Goal: Task Accomplishment & Management: Manage account settings

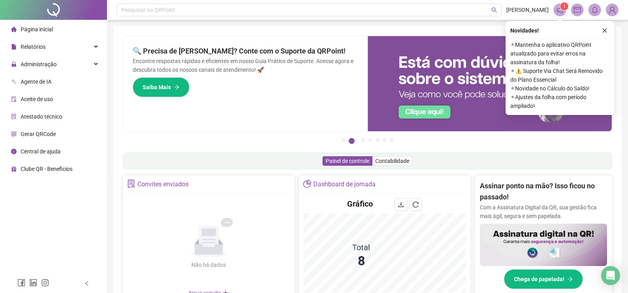
drag, startPoint x: 606, startPoint y: 29, endPoint x: 565, endPoint y: 42, distance: 43.3
click at [606, 29] on icon "close" at bounding box center [605, 31] width 6 height 6
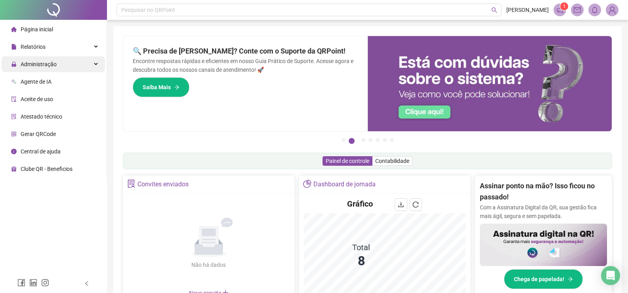
click at [55, 63] on span "Administração" at bounding box center [39, 64] width 36 height 6
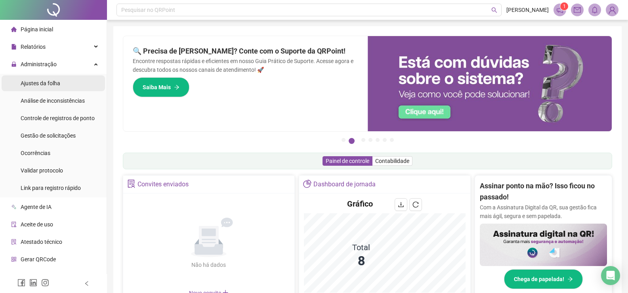
click at [52, 78] on div "Ajustes da folha" at bounding box center [41, 83] width 40 height 16
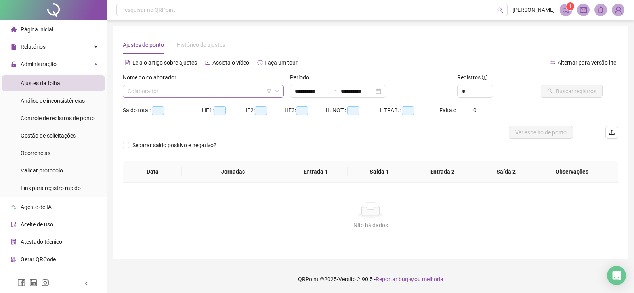
type input "**********"
click at [241, 93] on input "search" at bounding box center [200, 91] width 144 height 12
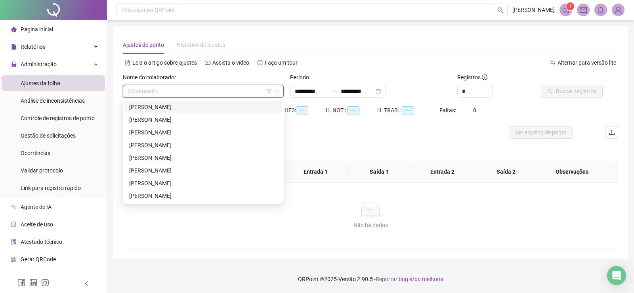
click at [207, 105] on div "[PERSON_NAME]" at bounding box center [203, 107] width 148 height 9
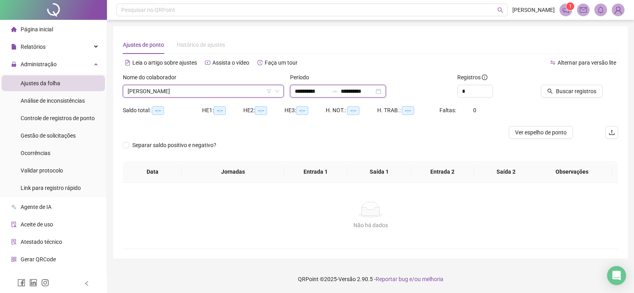
click at [322, 93] on input "**********" at bounding box center [311, 91] width 33 height 9
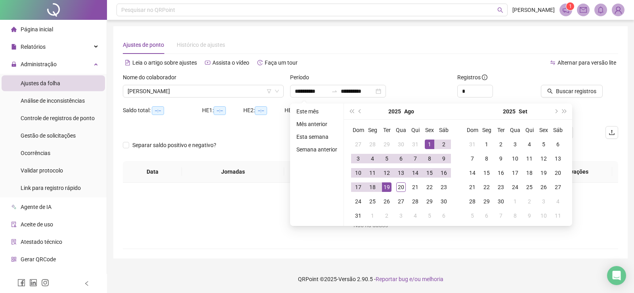
click at [338, 78] on div "Período" at bounding box center [370, 79] width 161 height 12
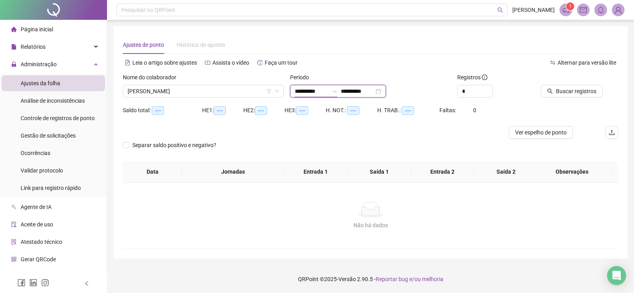
click at [328, 89] on input "**********" at bounding box center [311, 91] width 33 height 9
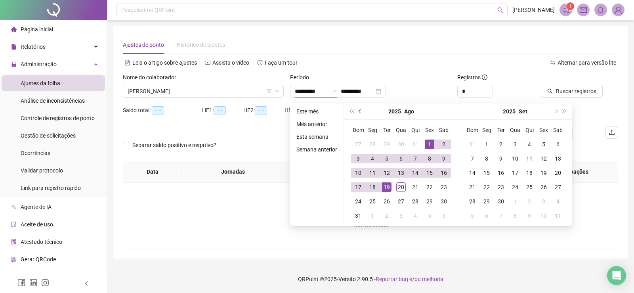
click at [361, 112] on button "prev-year" at bounding box center [360, 111] width 9 height 16
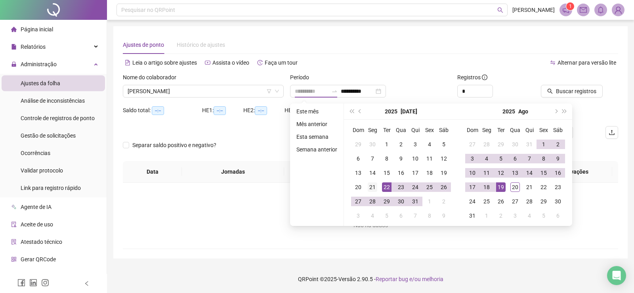
type input "**********"
click at [372, 188] on div "21" at bounding box center [373, 187] width 10 height 10
type input "**********"
click at [501, 188] on div "19" at bounding box center [501, 187] width 10 height 10
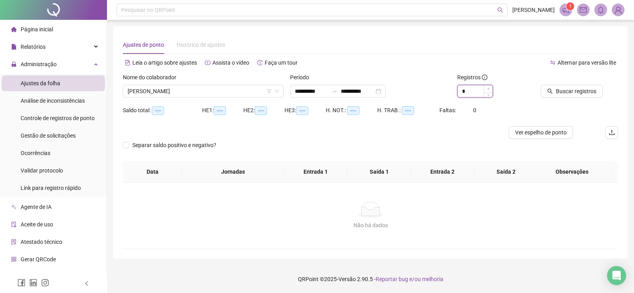
type input "*"
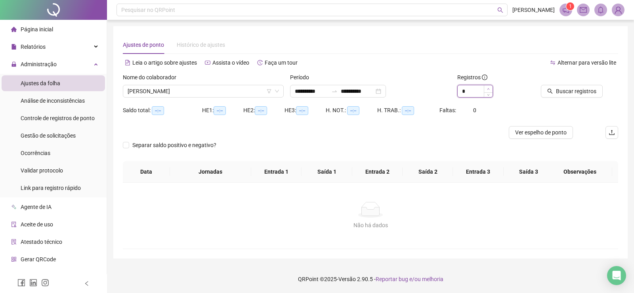
click at [486, 88] on span "Increase Value" at bounding box center [488, 88] width 9 height 7
click at [562, 88] on span "Buscar registros" at bounding box center [576, 91] width 40 height 9
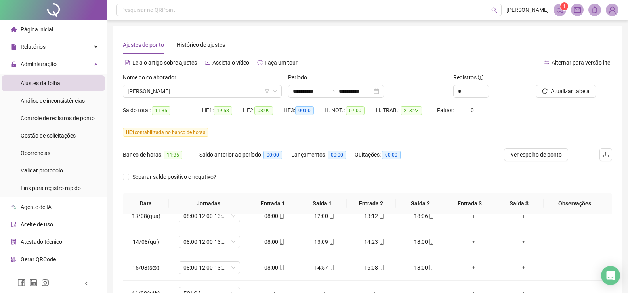
click at [244, 82] on div "Nome do colaborador" at bounding box center [202, 79] width 159 height 12
click at [234, 90] on span "[PERSON_NAME]" at bounding box center [202, 91] width 149 height 12
click at [37, 41] on span "Relatórios" at bounding box center [28, 47] width 34 height 16
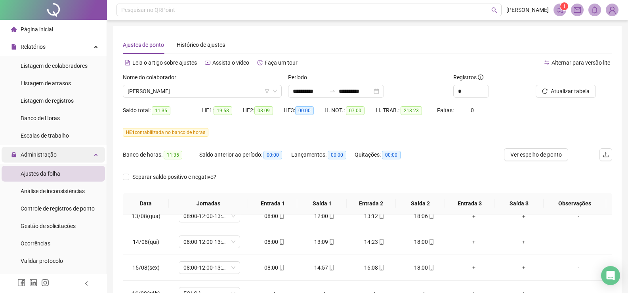
click at [50, 63] on ul "Página inicial Relatórios Listagem de colaboradores Listagem de atrasos Listage…" at bounding box center [53, 207] width 107 height 374
click at [65, 158] on div "Administração" at bounding box center [53, 155] width 103 height 16
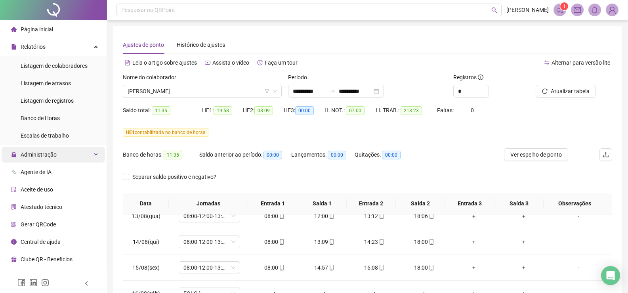
click at [61, 153] on div "Administração" at bounding box center [53, 155] width 103 height 16
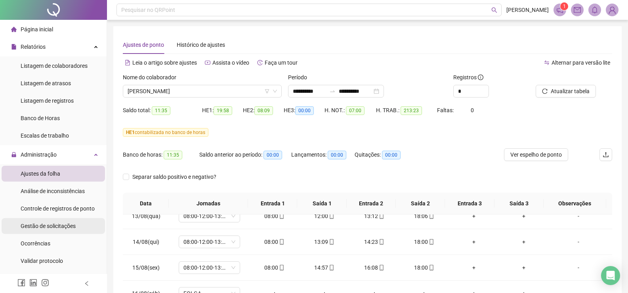
click at [62, 226] on span "Gestão de solicitações" at bounding box center [48, 226] width 55 height 6
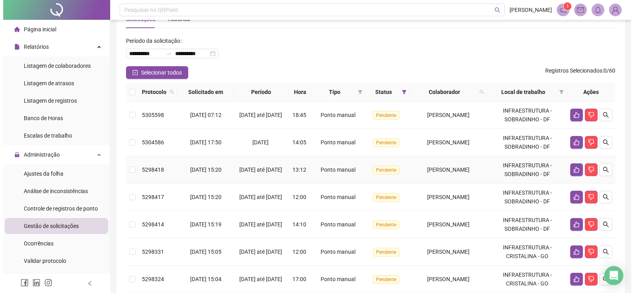
scroll to position [119, 0]
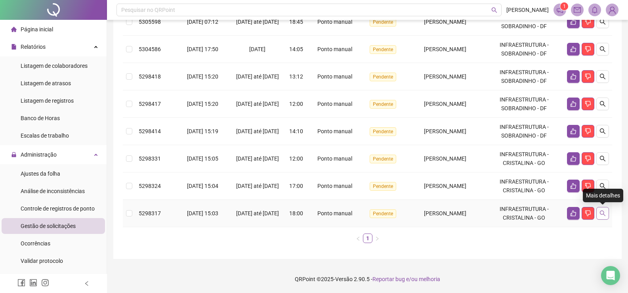
click at [601, 212] on icon "search" at bounding box center [602, 213] width 6 height 6
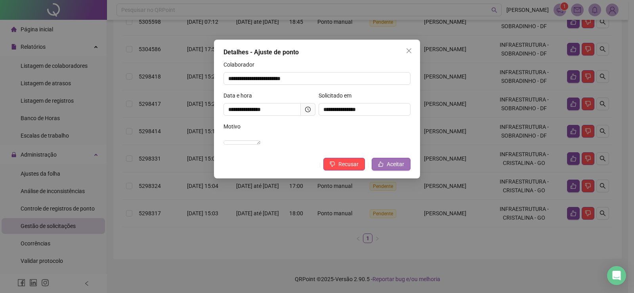
click at [393, 168] on span "Aceitar" at bounding box center [395, 164] width 17 height 9
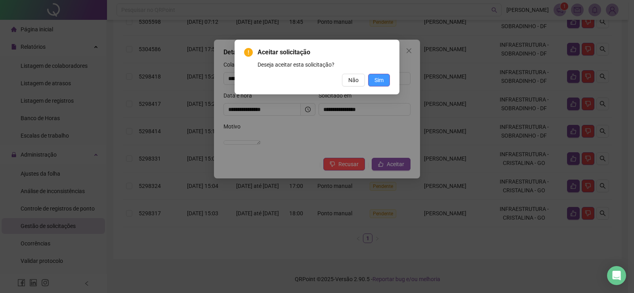
click at [374, 80] on button "Sim" at bounding box center [379, 80] width 22 height 13
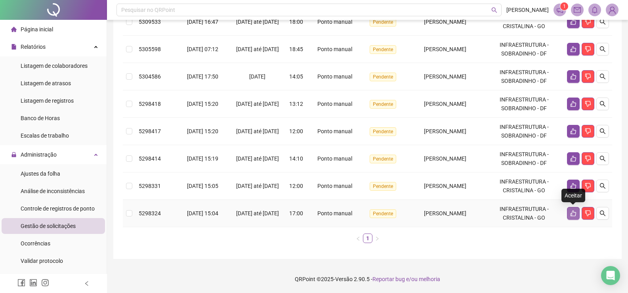
click at [576, 215] on icon "like" at bounding box center [573, 213] width 6 height 6
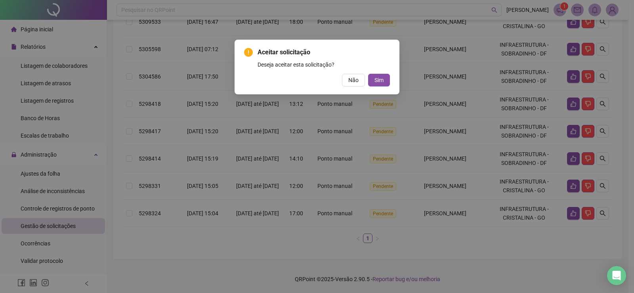
click at [393, 83] on div "Aceitar solicitação Deseja aceitar esta solicitação? Não Sim" at bounding box center [317, 67] width 165 height 55
click at [386, 83] on button "Sim" at bounding box center [379, 80] width 22 height 13
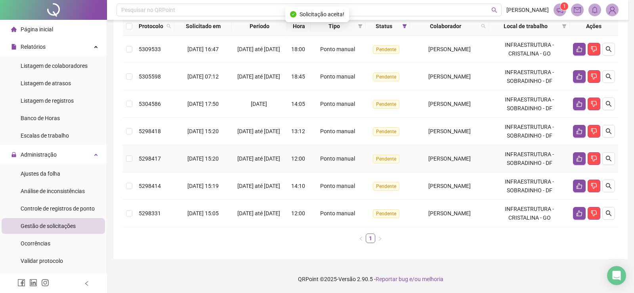
scroll to position [92, 0]
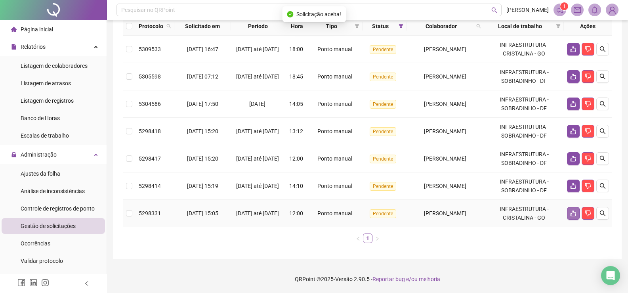
click at [570, 213] on icon "like" at bounding box center [573, 213] width 6 height 6
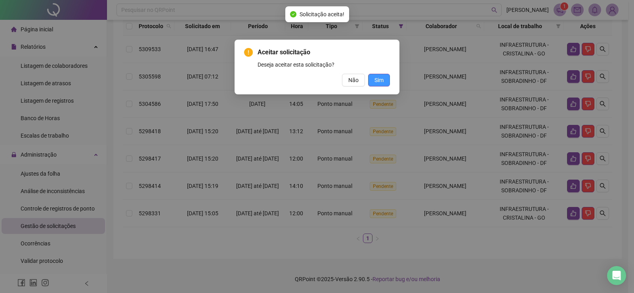
click at [380, 86] on button "Sim" at bounding box center [379, 80] width 22 height 13
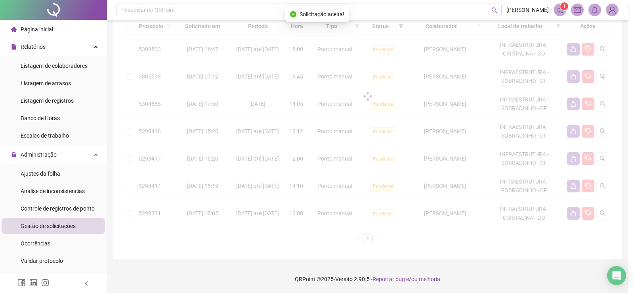
click at [380, 81] on div "Aceitar solicitação Deseja aceitar esta solicitação? Não Sim" at bounding box center [317, 146] width 634 height 293
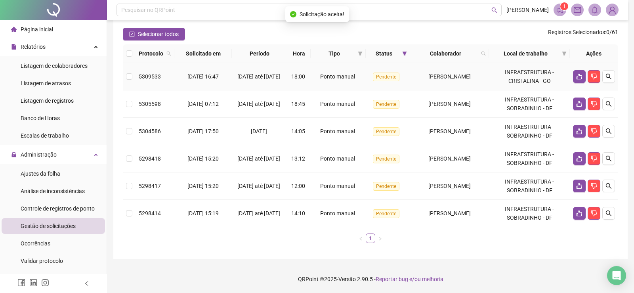
scroll to position [64, 0]
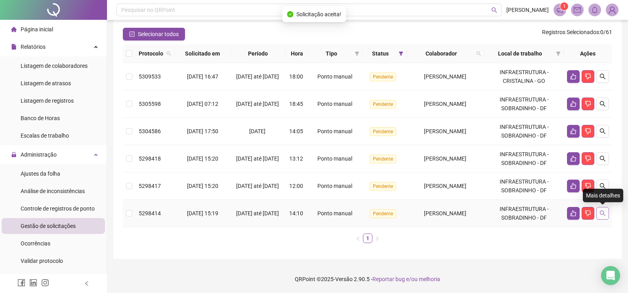
click at [601, 212] on icon "search" at bounding box center [602, 213] width 6 height 6
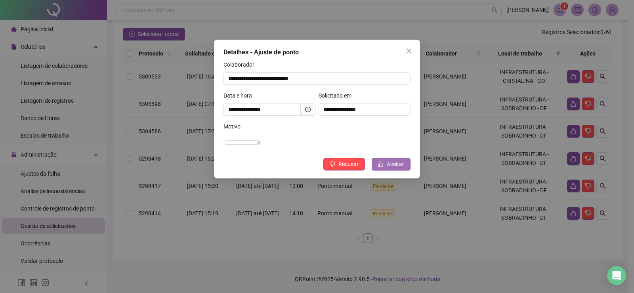
click at [401, 168] on span "Aceitar" at bounding box center [395, 164] width 17 height 9
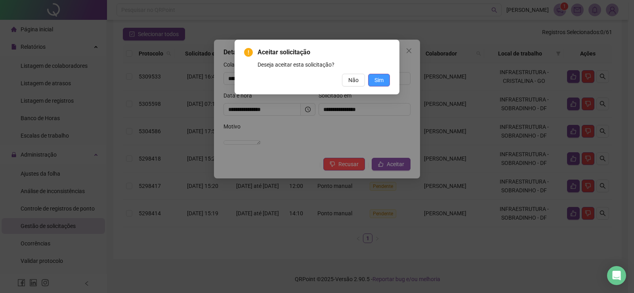
click at [382, 84] on span "Sim" at bounding box center [378, 80] width 9 height 9
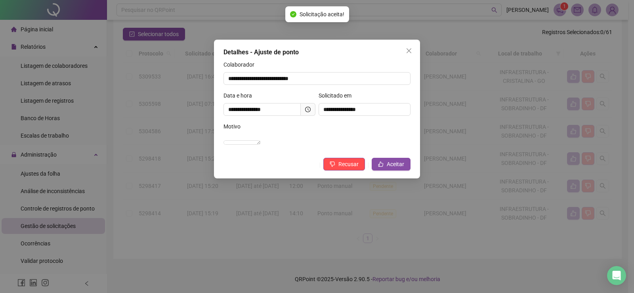
scroll to position [37, 0]
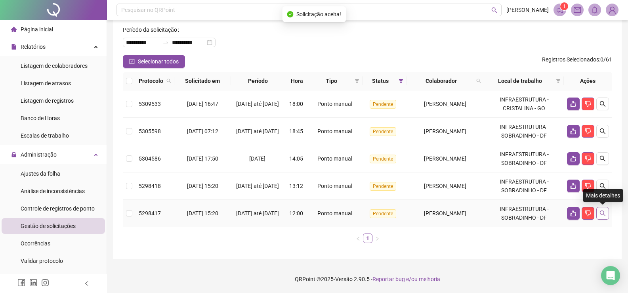
click at [605, 214] on icon "search" at bounding box center [602, 213] width 6 height 6
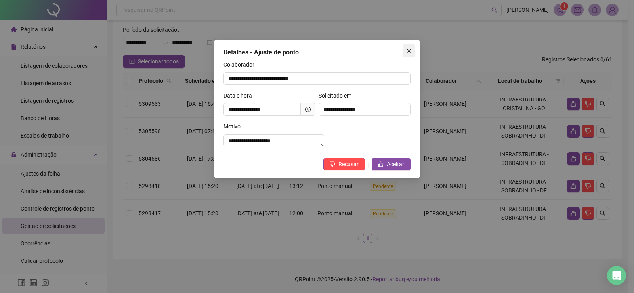
click at [410, 52] on icon "close" at bounding box center [409, 51] width 6 height 6
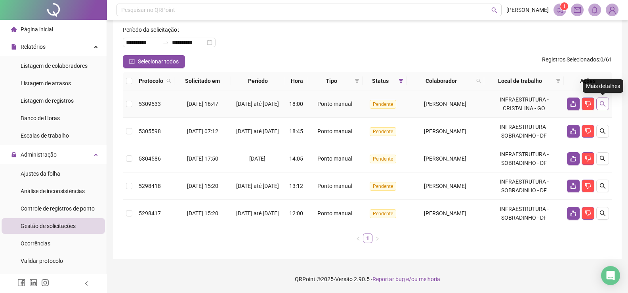
click at [599, 102] on icon "search" at bounding box center [602, 104] width 6 height 6
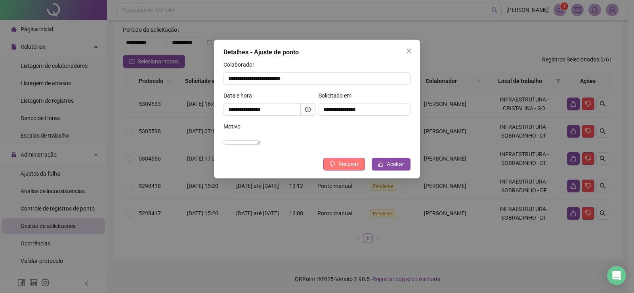
click at [341, 168] on span "Recusar" at bounding box center [348, 164] width 20 height 9
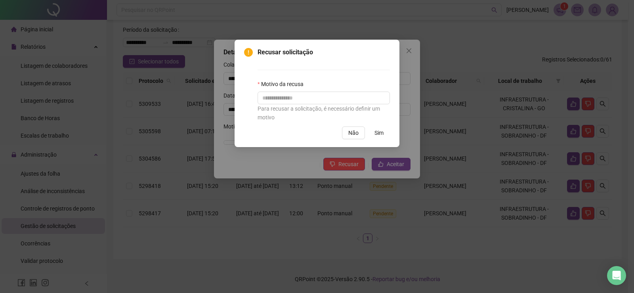
click at [290, 90] on div "Motivo da recusa" at bounding box center [324, 86] width 132 height 12
click at [287, 100] on input "text" at bounding box center [324, 98] width 132 height 13
type input "**********"
click at [380, 135] on span "Sim" at bounding box center [378, 132] width 9 height 9
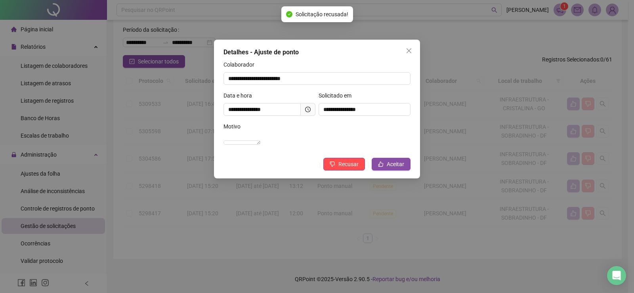
scroll to position [10, 0]
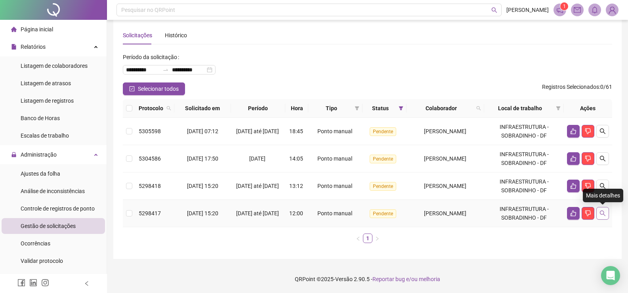
click at [607, 212] on button "button" at bounding box center [602, 213] width 13 height 13
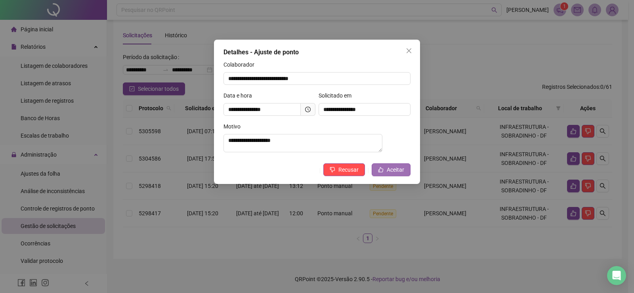
click at [410, 174] on button "Aceitar" at bounding box center [391, 169] width 39 height 13
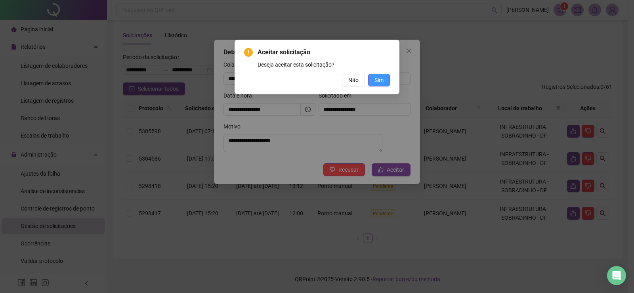
click at [376, 82] on span "Sim" at bounding box center [378, 80] width 9 height 9
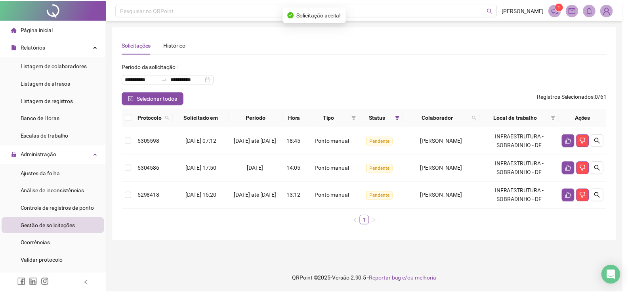
scroll to position [0, 0]
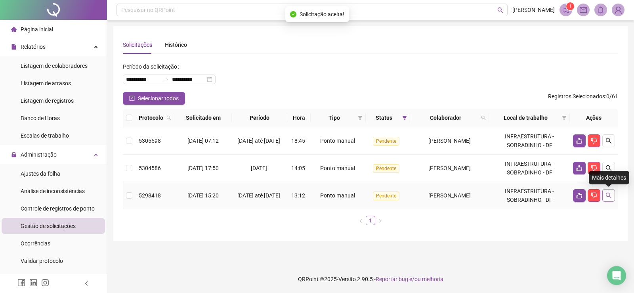
click at [606, 197] on icon "search" at bounding box center [608, 195] width 6 height 6
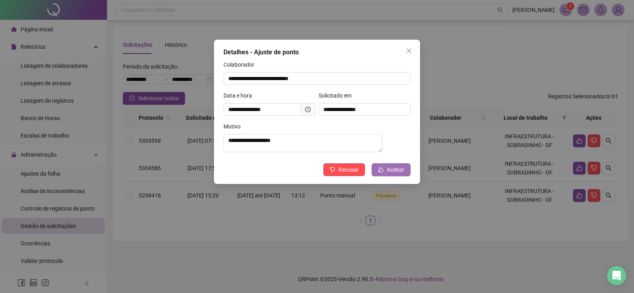
click at [393, 172] on span "Aceitar" at bounding box center [395, 169] width 17 height 9
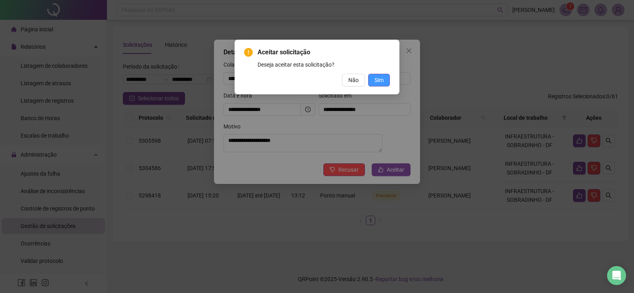
click at [373, 84] on button "Sim" at bounding box center [379, 80] width 22 height 13
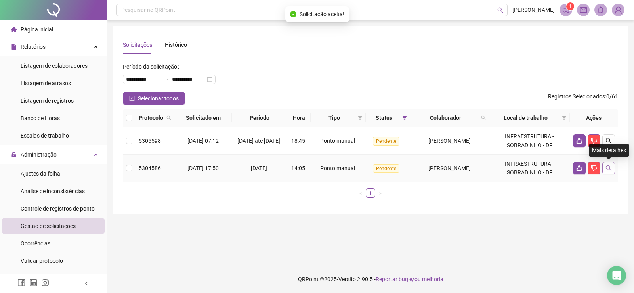
click at [605, 168] on button "button" at bounding box center [608, 168] width 13 height 13
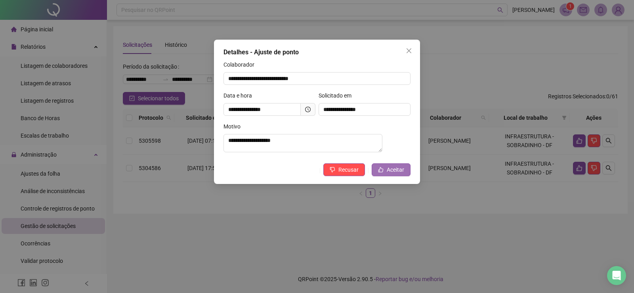
click at [393, 167] on button "Aceitar" at bounding box center [391, 169] width 39 height 13
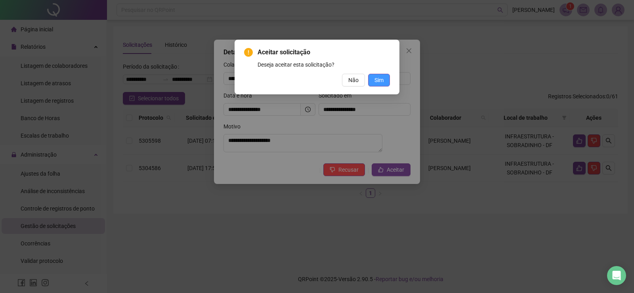
click at [380, 80] on span "Sim" at bounding box center [378, 80] width 9 height 9
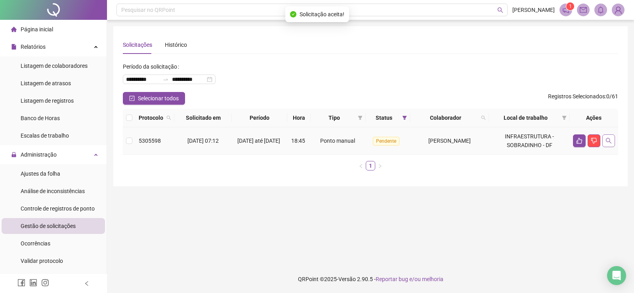
click at [607, 141] on icon "search" at bounding box center [608, 140] width 6 height 6
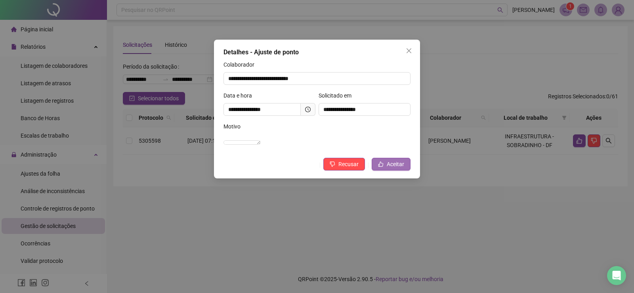
click at [393, 168] on span "Aceitar" at bounding box center [395, 164] width 17 height 9
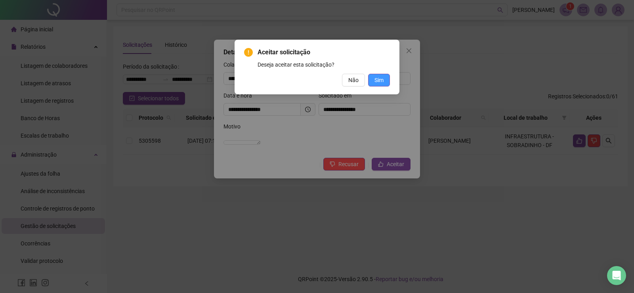
click at [378, 76] on span "Sim" at bounding box center [378, 80] width 9 height 9
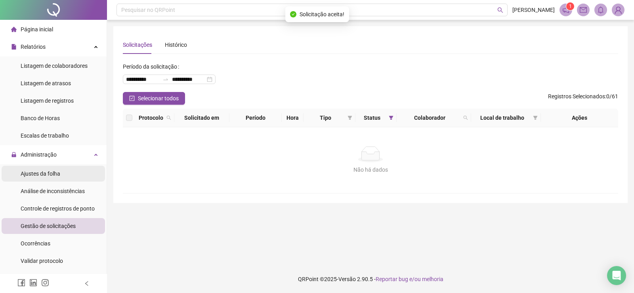
click at [60, 175] on li "Ajustes da folha" at bounding box center [53, 174] width 103 height 16
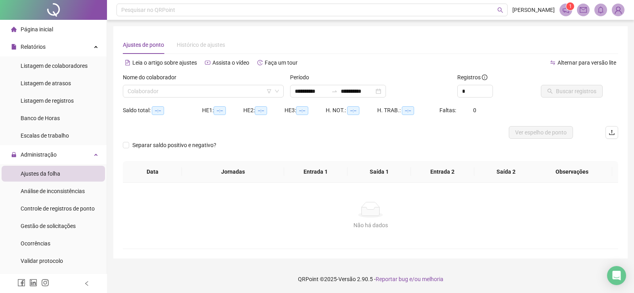
type input "**********"
click at [226, 95] on input "search" at bounding box center [200, 91] width 144 height 12
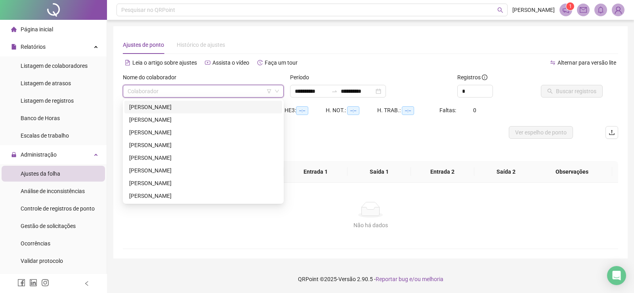
drag, startPoint x: 208, startPoint y: 105, endPoint x: 234, endPoint y: 109, distance: 26.8
click at [208, 105] on div "[PERSON_NAME]" at bounding box center [203, 107] width 148 height 9
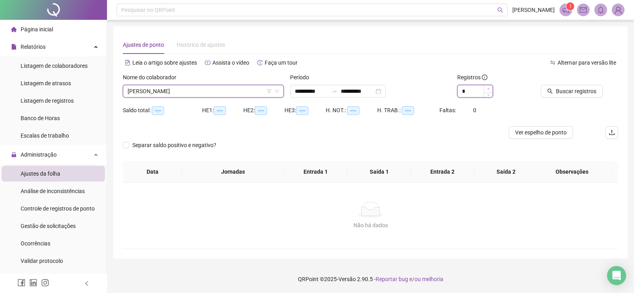
type input "*"
click at [489, 88] on icon "up" at bounding box center [488, 89] width 3 height 3
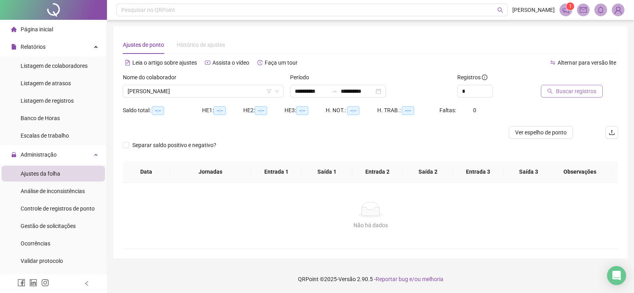
click at [550, 88] on button "Buscar registros" at bounding box center [572, 91] width 62 height 13
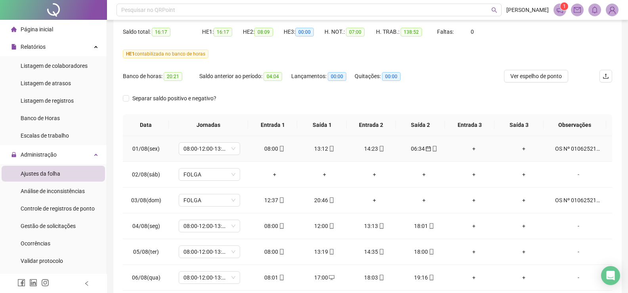
scroll to position [15, 0]
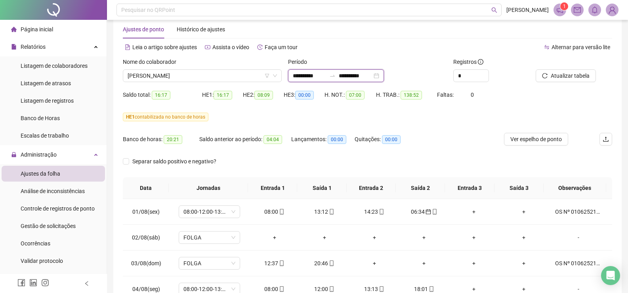
click at [307, 77] on input "**********" at bounding box center [309, 75] width 33 height 9
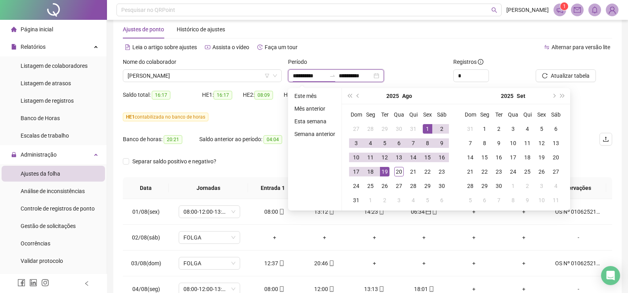
type input "**********"
click at [357, 96] on span "prev-year" at bounding box center [359, 96] width 4 height 4
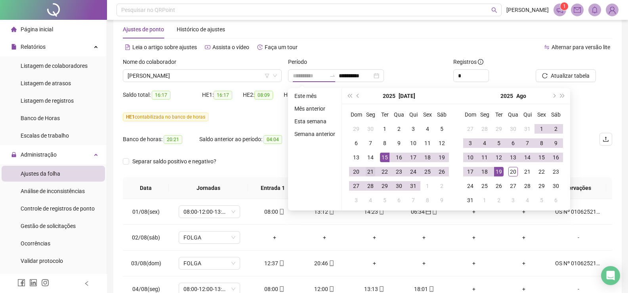
type input "**********"
click at [374, 174] on div "21" at bounding box center [371, 172] width 10 height 10
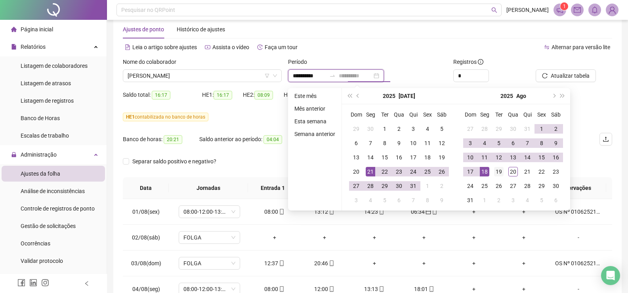
type input "**********"
click at [502, 172] on div "19" at bounding box center [499, 172] width 10 height 10
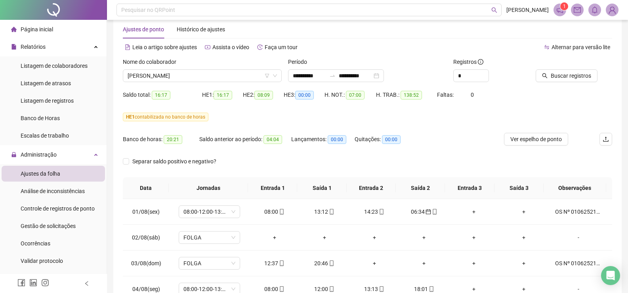
click at [579, 78] on span "Buscar registros" at bounding box center [571, 75] width 40 height 9
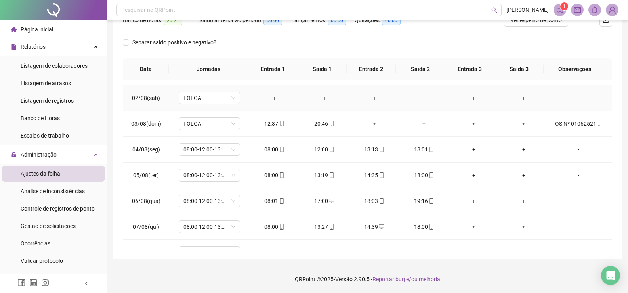
scroll to position [317, 0]
